Goal: Task Accomplishment & Management: Use online tool/utility

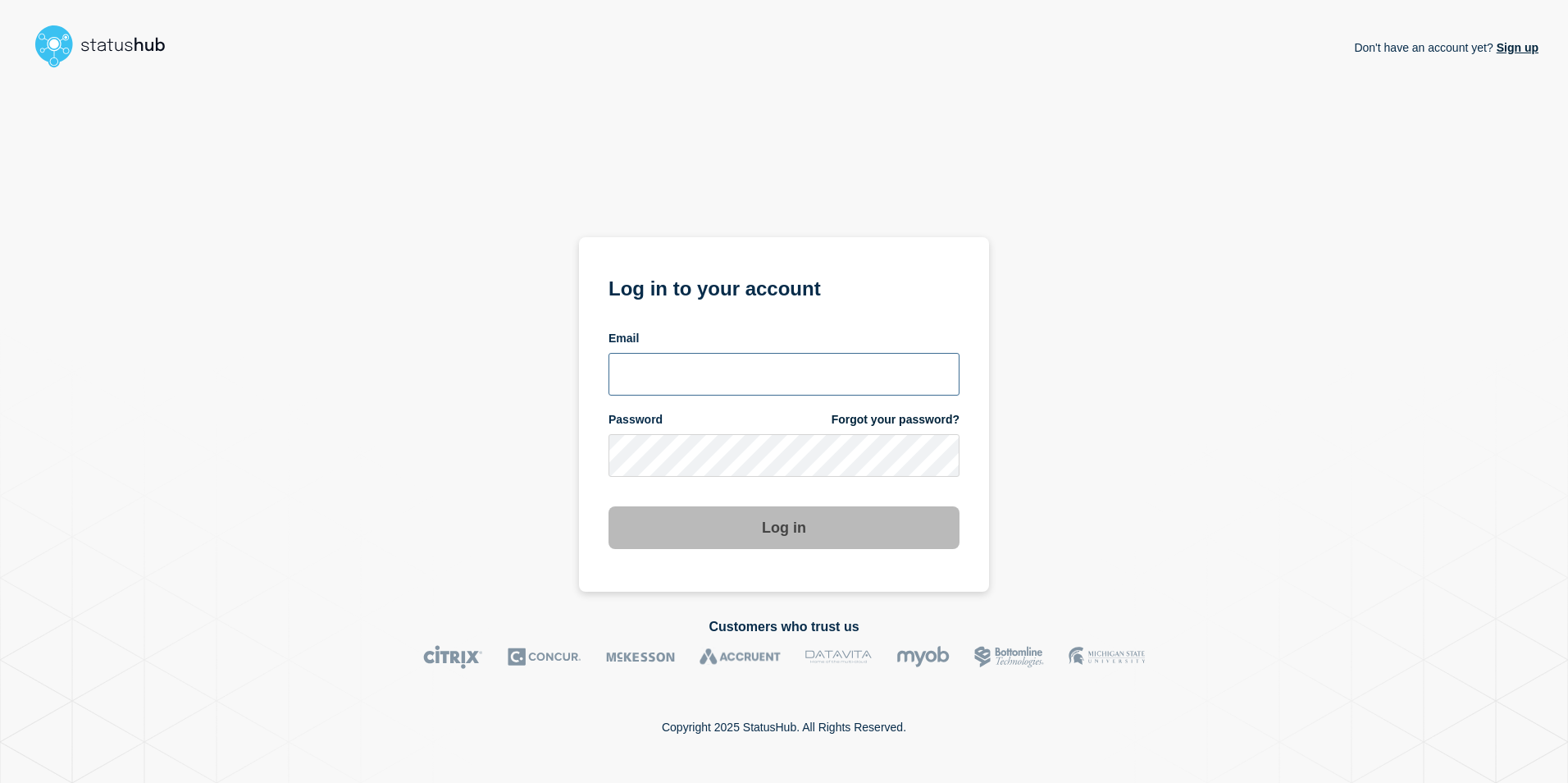
type input "[PERSON_NAME][EMAIL_ADDRESS][PERSON_NAME][DOMAIN_NAME]"
click at [766, 545] on button "Log in" at bounding box center [784, 527] width 351 height 43
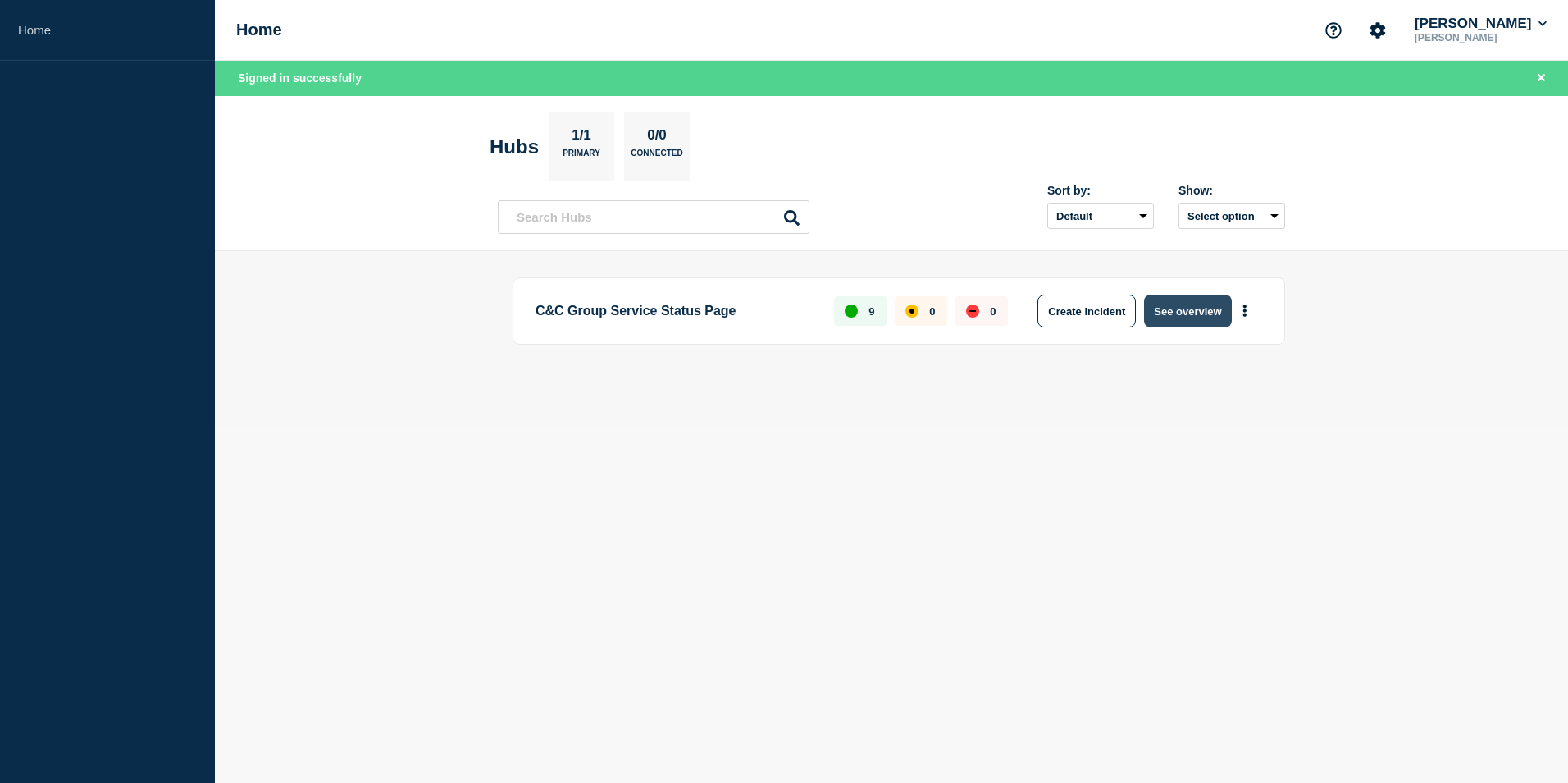
click at [1202, 324] on button "See overview" at bounding box center [1188, 310] width 87 height 33
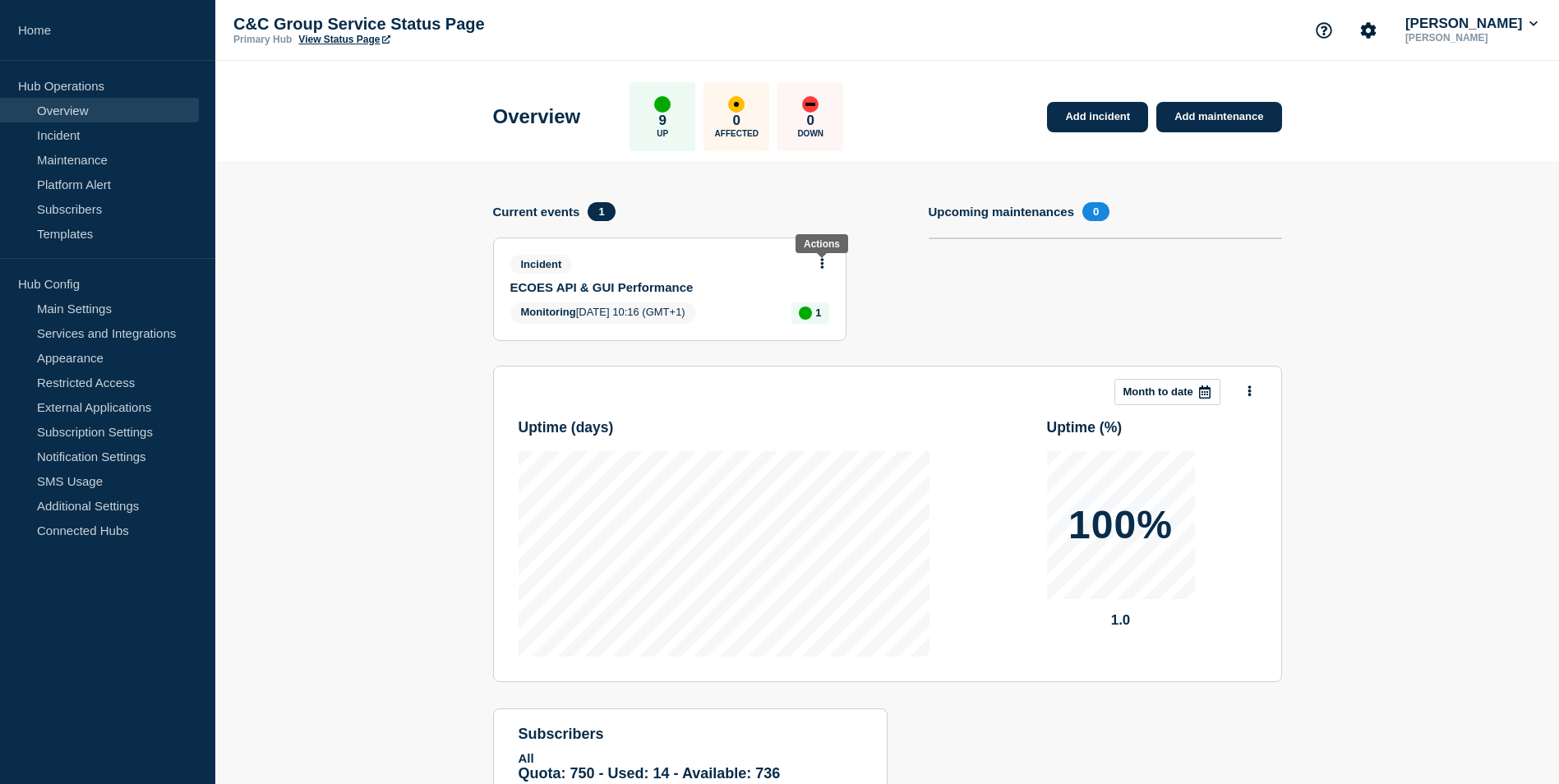
click at [825, 262] on button at bounding box center [821, 264] width 14 height 14
click at [831, 296] on link "View incident" at bounding box center [815, 303] width 67 height 13
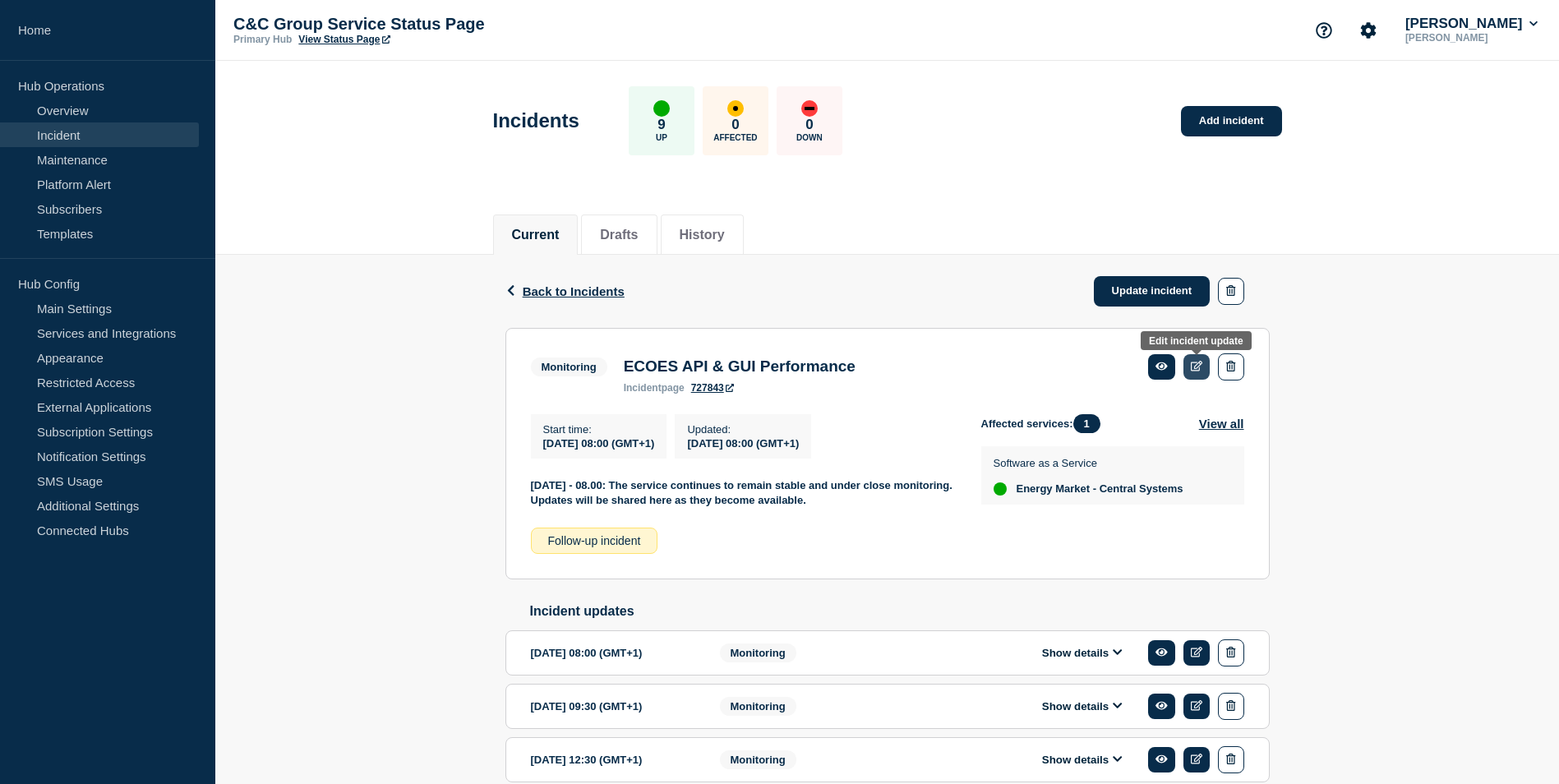
click at [1204, 362] on link at bounding box center [1197, 367] width 28 height 26
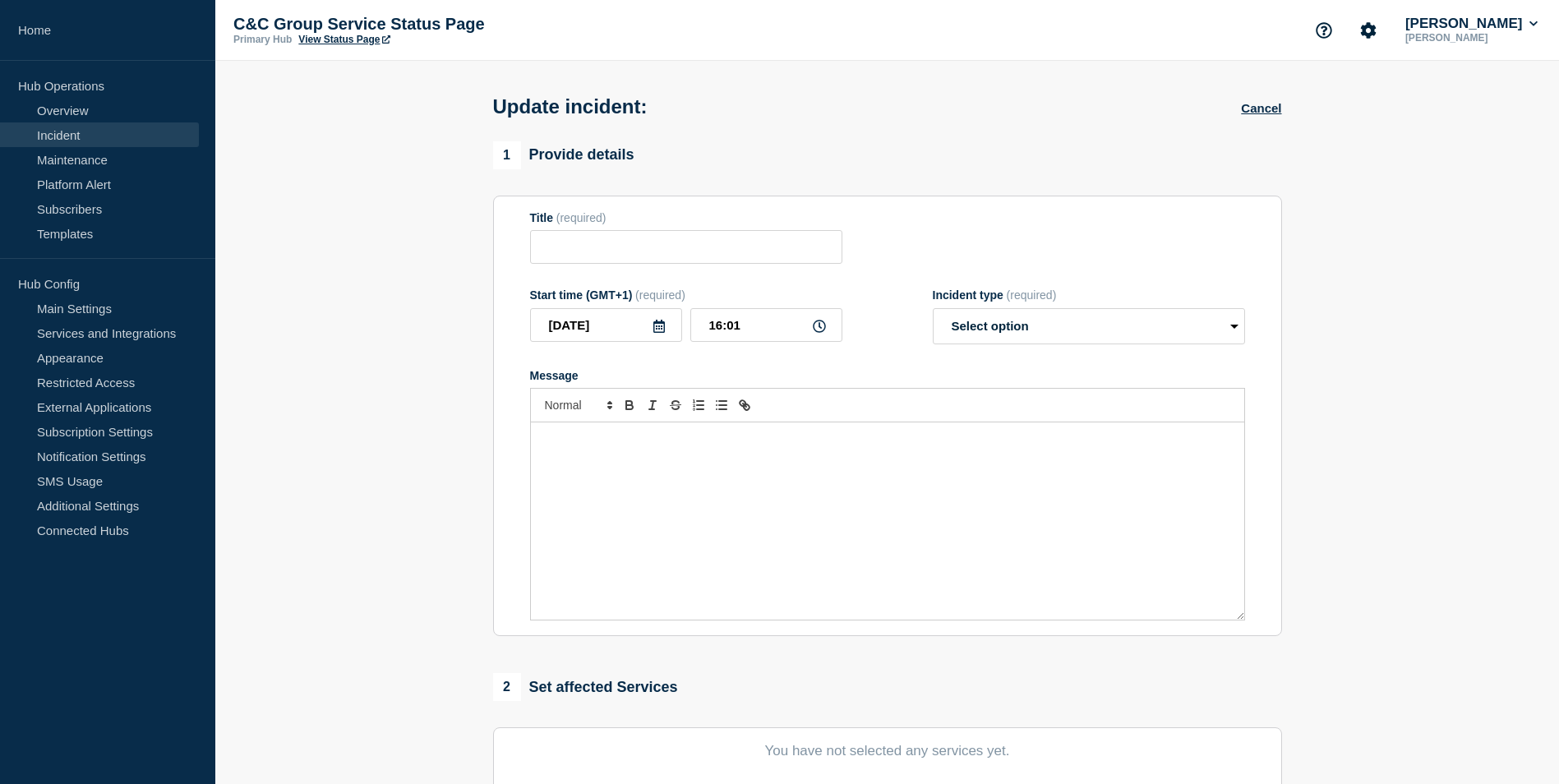
type input "ECOES API & GUI Performance"
type input "08:00"
select select "monitoring"
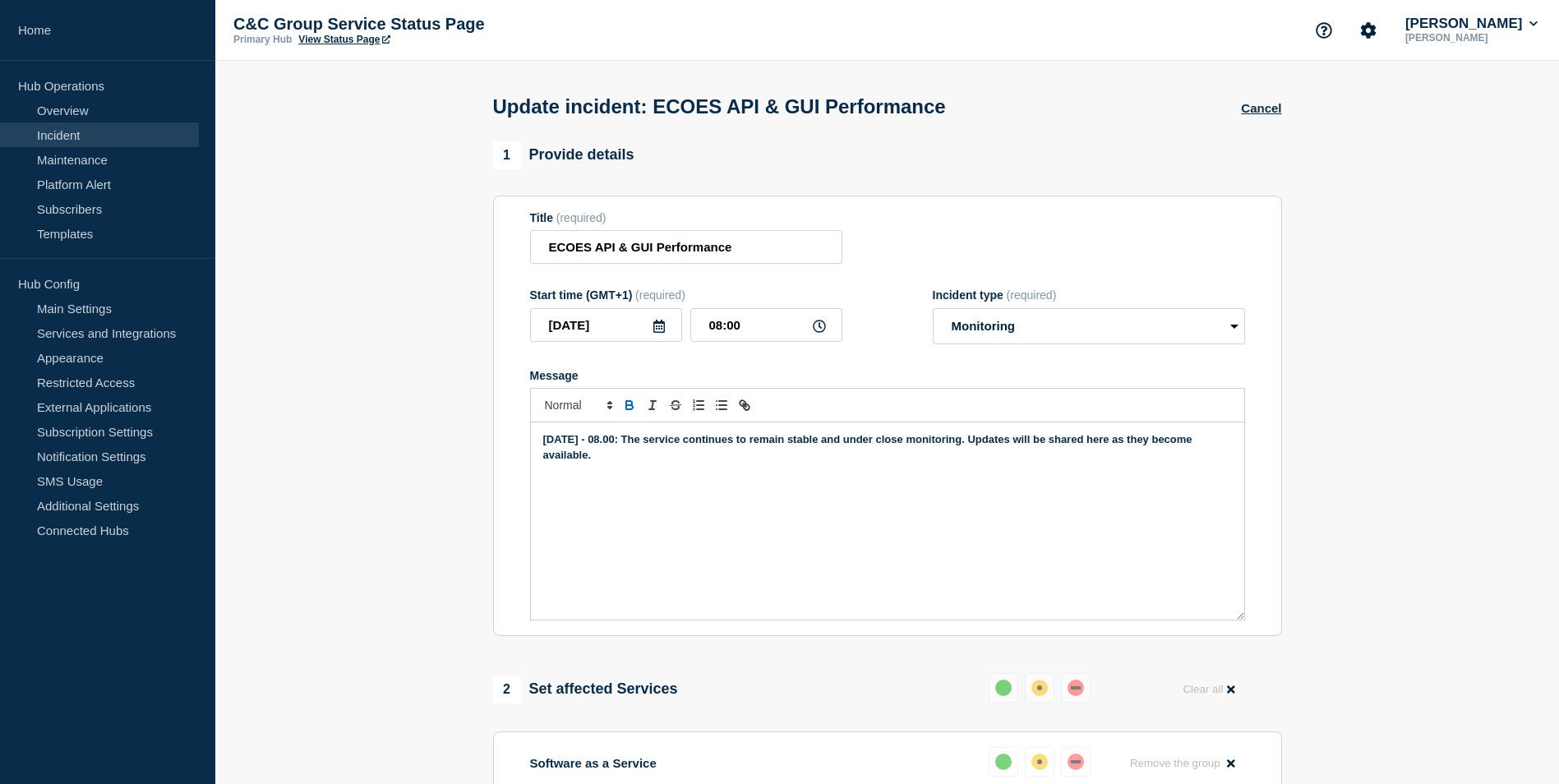
drag, startPoint x: 987, startPoint y: 440, endPoint x: 1005, endPoint y: 464, distance: 30.0
click at [1005, 463] on p "[DATE] - 08.00: The service continues to remain stable and under close monitori…" at bounding box center [887, 448] width 688 height 30
click at [860, 440] on strong "[DATE] - 08.00: The service continues to remain stable and under close monitori…" at bounding box center [753, 438] width 421 height 12
drag, startPoint x: 1212, startPoint y: 445, endPoint x: 529, endPoint y: 427, distance: 683.2
click at [529, 427] on div "[DATE] - 08.00: The service continues to remain stable and we have not experien…" at bounding box center [887, 521] width 715 height 198
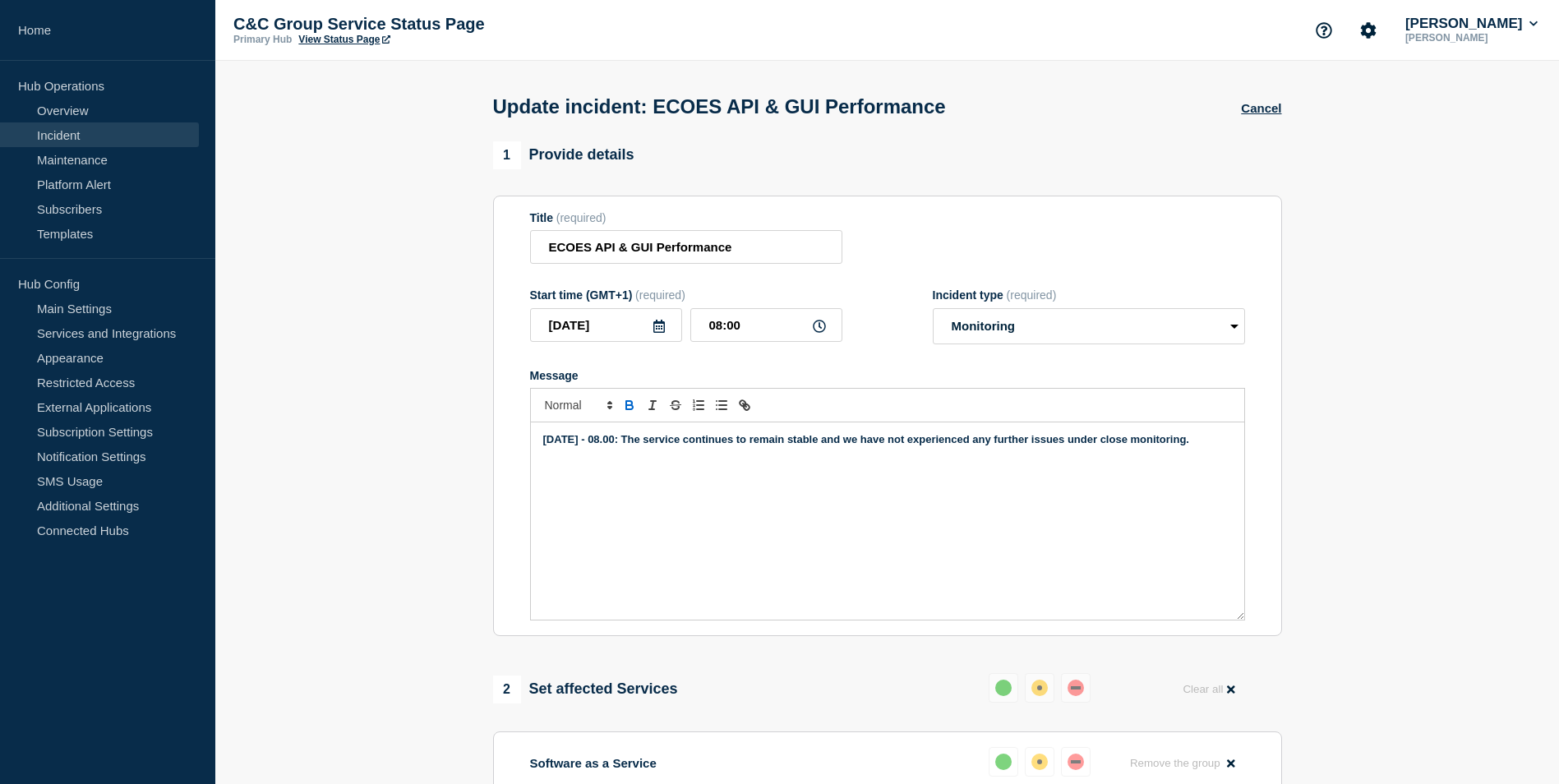
click at [619, 445] on strong "[DATE] - 08.00: The service continues to remain stable and we have not experien…" at bounding box center [865, 438] width 645 height 12
click at [606, 440] on strong "[DATE] - 08.00: The service continues to remain stable and we have not experien…" at bounding box center [865, 438] width 645 height 12
drag, startPoint x: 641, startPoint y: 442, endPoint x: 1222, endPoint y: 439, distance: 581.0
click at [1222, 439] on p "[DATE] - 16.00: The service continues to remain stable and we have not experien…" at bounding box center [887, 440] width 688 height 15
click at [818, 330] on icon at bounding box center [819, 326] width 13 height 13
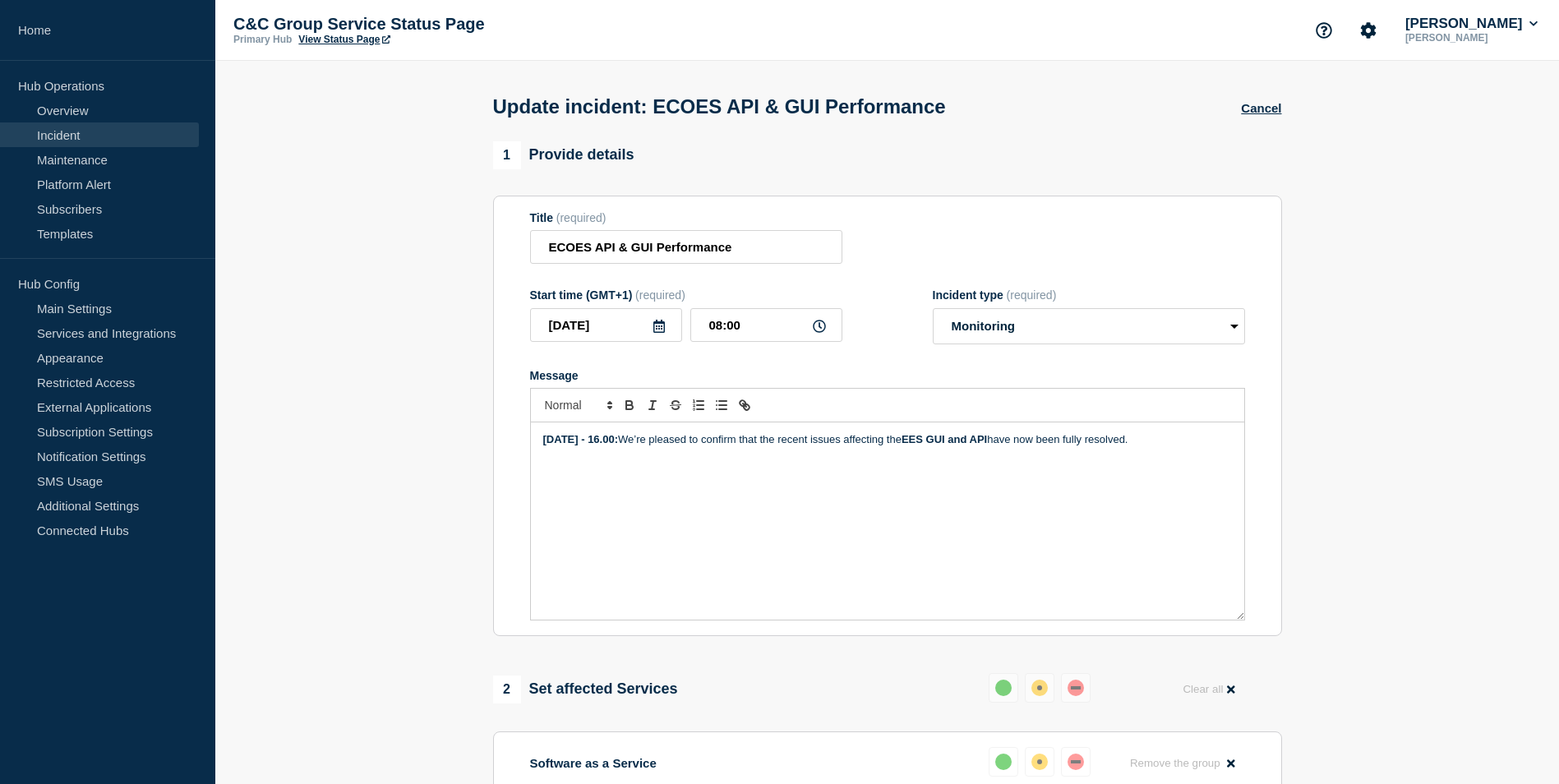
click at [815, 333] on icon at bounding box center [819, 326] width 13 height 13
click at [724, 329] on input "08:00" at bounding box center [766, 324] width 152 height 33
click at [717, 330] on input "08:00" at bounding box center [766, 324] width 152 height 33
type input "16:00"
click at [1063, 335] on select "Select option Investigating Identified Monitoring Resolved" at bounding box center [1088, 326] width 312 height 36
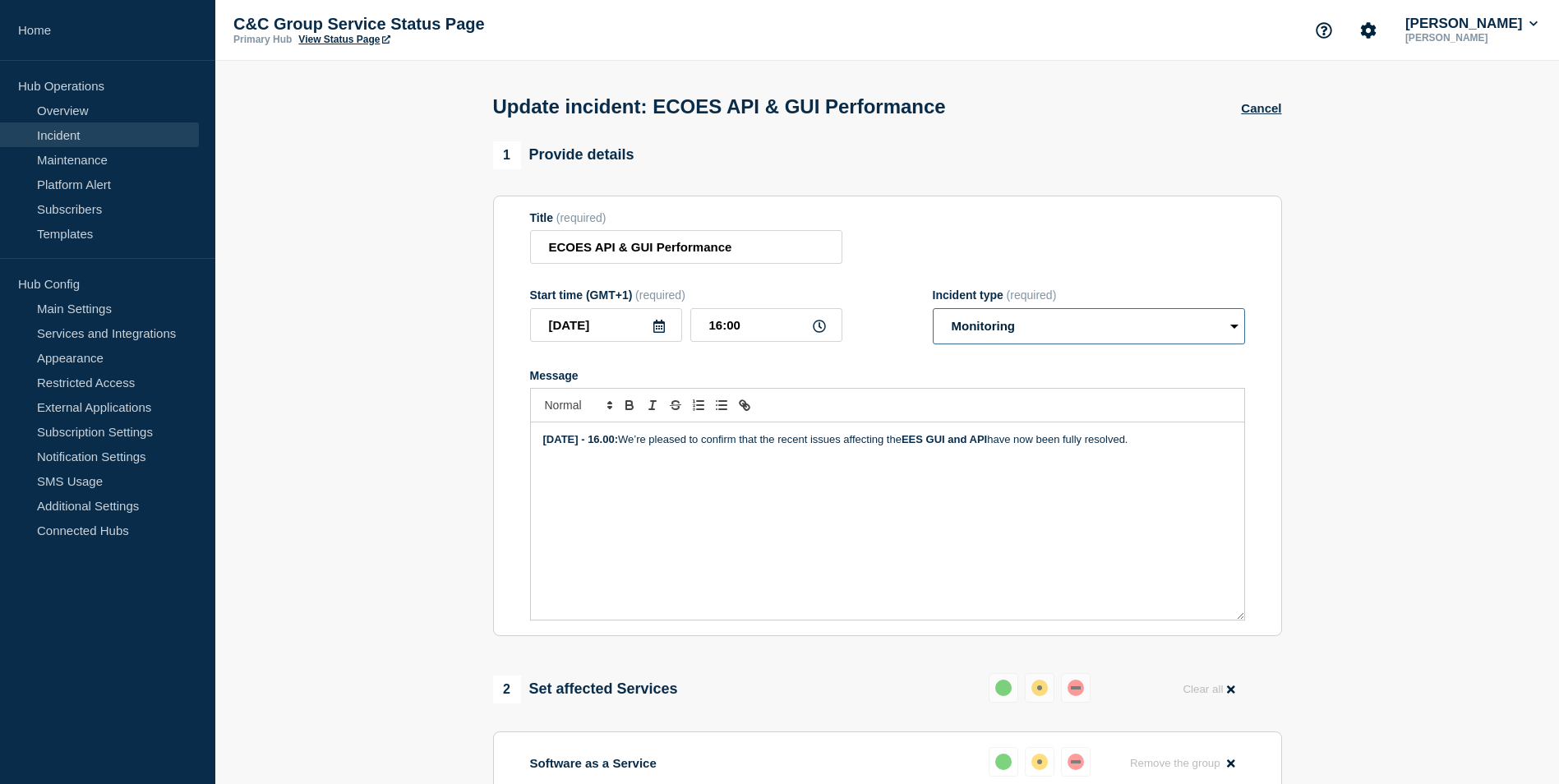
select select "resolved"
click at [933, 312] on select "Select option Investigating Identified Monitoring Resolved" at bounding box center [1088, 326] width 312 height 36
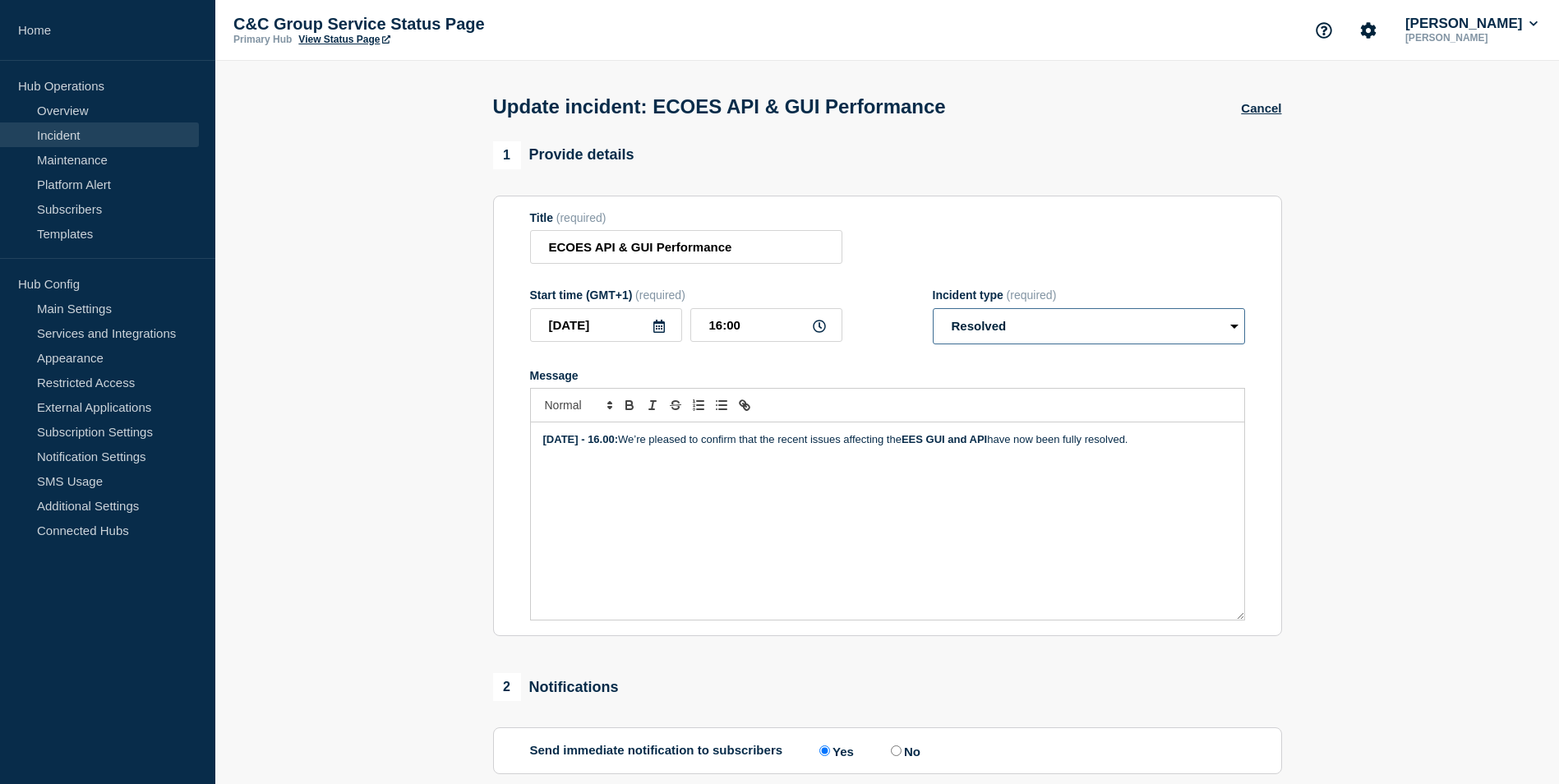
click at [0, 0] on div "16.00:" at bounding box center [0, 0] width 0 height 0
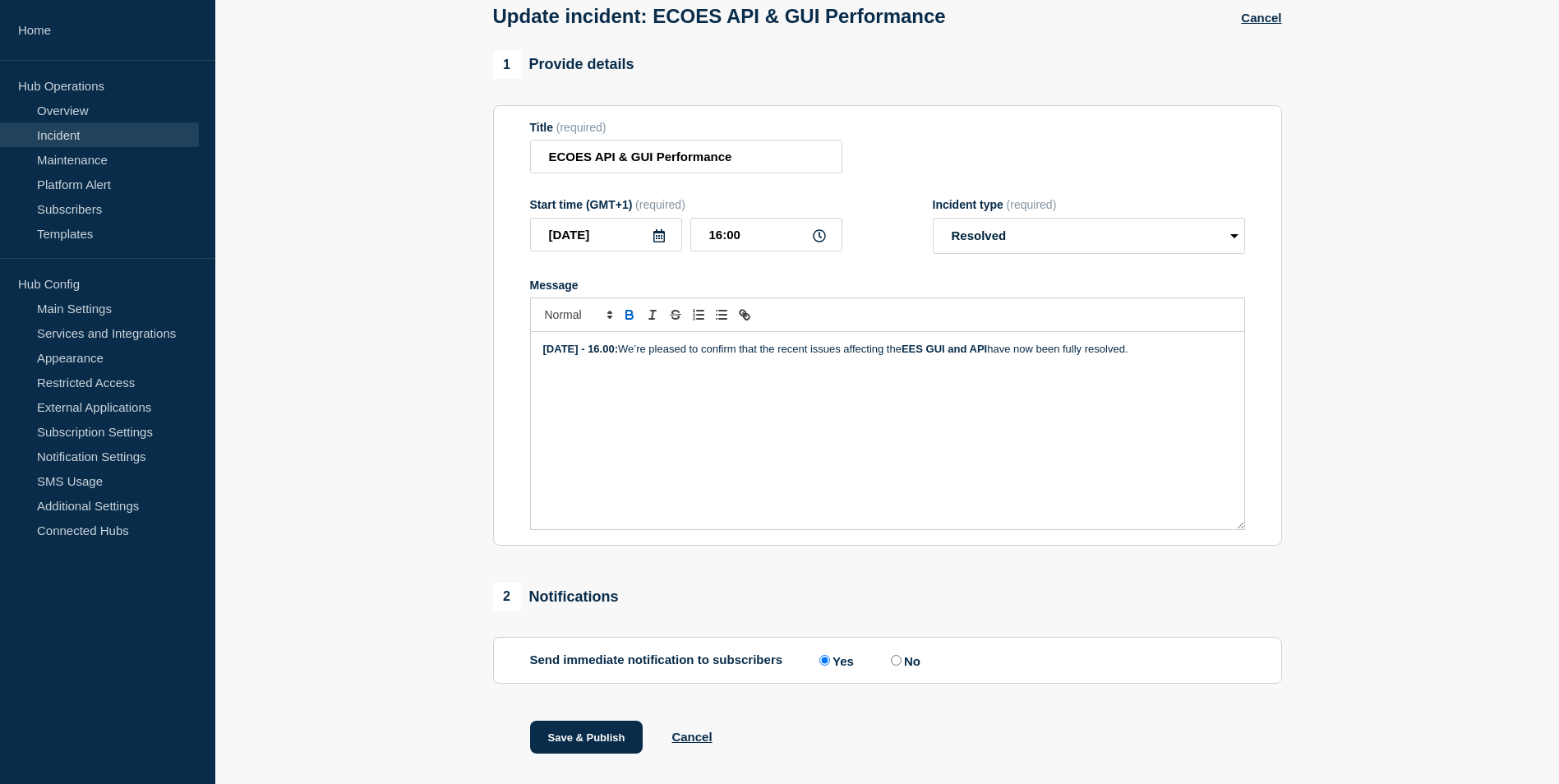
scroll to position [130, 0]
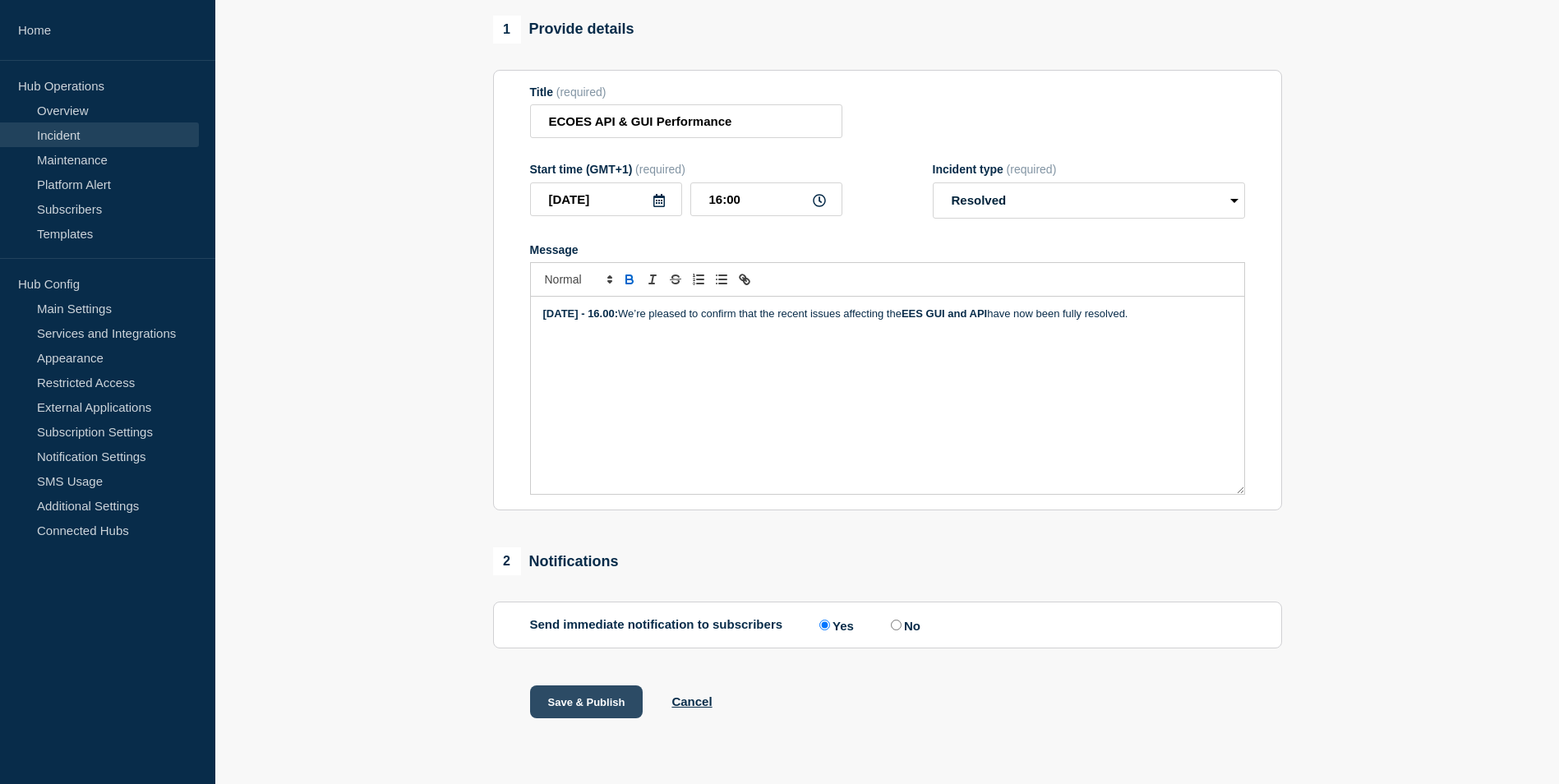
click at [565, 699] on button "Save & Publish" at bounding box center [586, 701] width 113 height 33
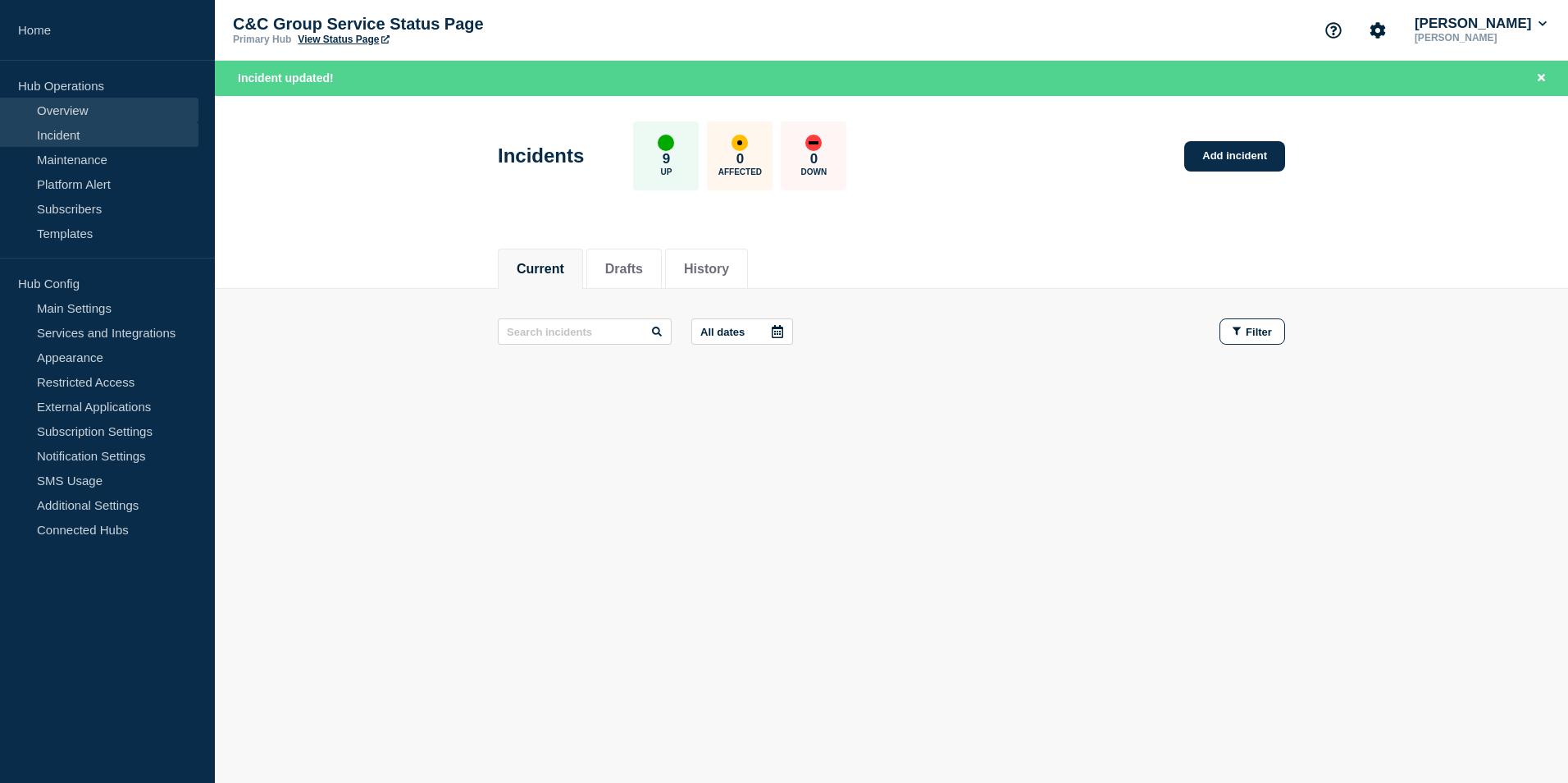
click at [103, 103] on link "Overview" at bounding box center [99, 110] width 198 height 25
